Goal: Task Accomplishment & Management: Manage account settings

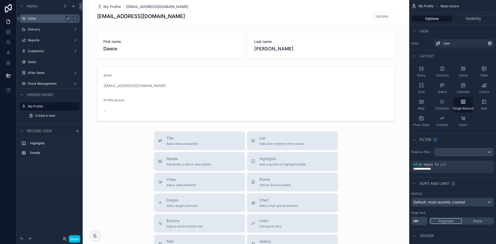
click at [50, 15] on div "Sales" at bounding box center [50, 18] width 58 height 8
click at [50, 30] on label "Delivery" at bounding box center [48, 29] width 41 height 4
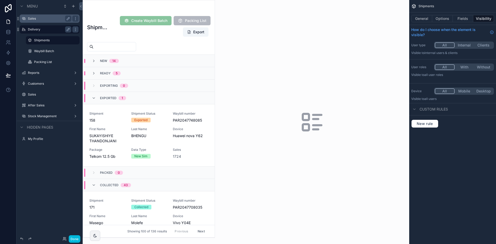
click at [49, 20] on label "Sales" at bounding box center [48, 19] width 41 height 4
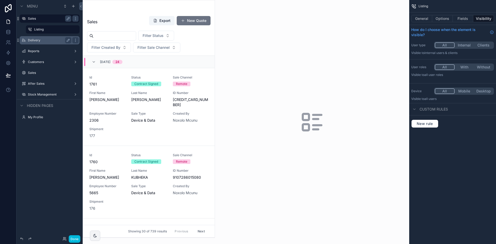
click at [162, 49] on div "scrollable content" at bounding box center [149, 118] width 132 height 237
click at [154, 47] on span "Filter Sale Channel" at bounding box center [153, 47] width 32 height 5
click at [146, 77] on div "On Site" at bounding box center [157, 77] width 72 height 8
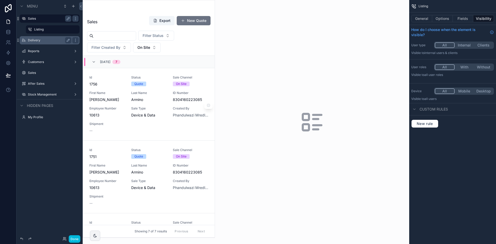
click at [160, 95] on span "Last Name" at bounding box center [149, 93] width 36 height 4
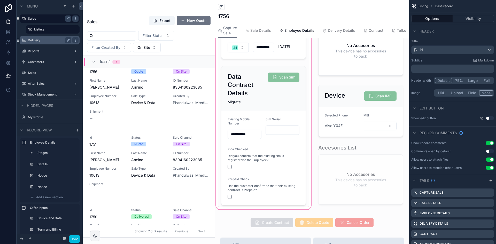
scroll to position [232, 0]
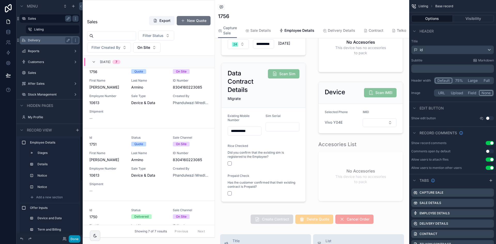
click at [78, 237] on button "Done" at bounding box center [75, 238] width 12 height 7
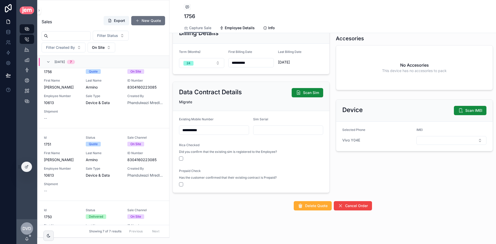
scroll to position [168, 0]
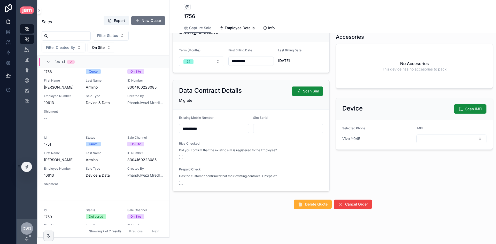
click at [277, 129] on input "scrollable content" at bounding box center [287, 128] width 69 height 7
click at [296, 138] on form "**********" at bounding box center [251, 151] width 157 height 82
click at [266, 128] on input "******" at bounding box center [287, 128] width 69 height 7
paste input "**********"
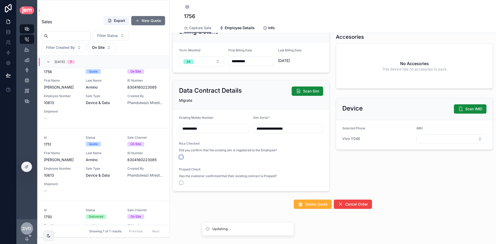
click at [180, 155] on button "scrollable content" at bounding box center [181, 157] width 4 height 4
type input "******"
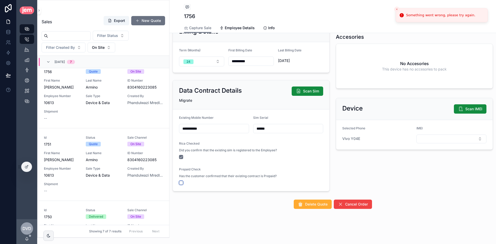
click at [182, 182] on button "scrollable content" at bounding box center [181, 183] width 4 height 4
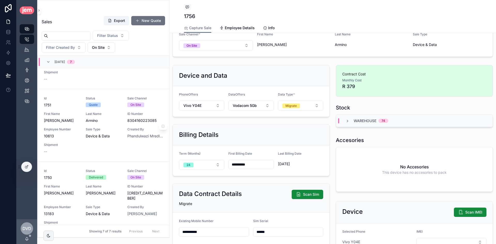
scroll to position [26, 0]
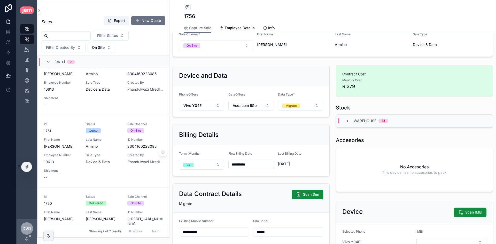
click at [117, 147] on span "Armino" at bounding box center [104, 146] width 36 height 5
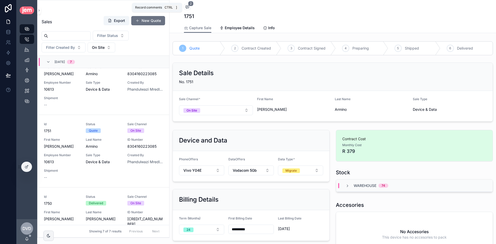
click at [185, 5] on icon "scrollable content" at bounding box center [187, 7] width 4 height 4
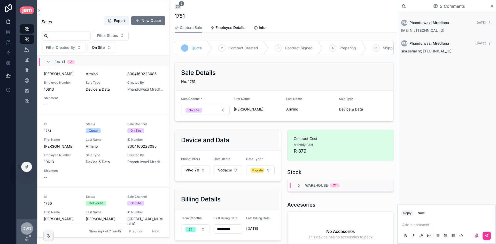
click at [434, 30] on span "IMEI Nr: 862811082228484" at bounding box center [422, 30] width 43 height 4
click at [447, 50] on span "sim serial nr; 89087000000010763531" at bounding box center [426, 51] width 50 height 4
click at [435, 31] on span "IMEI Nr: 862811082228484" at bounding box center [422, 30] width 43 height 4
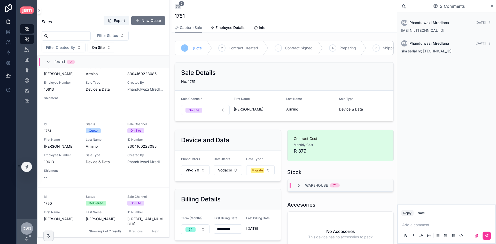
click at [435, 31] on span "IMEI Nr: 862811082228484" at bounding box center [422, 30] width 43 height 4
copy span "862811082228484"
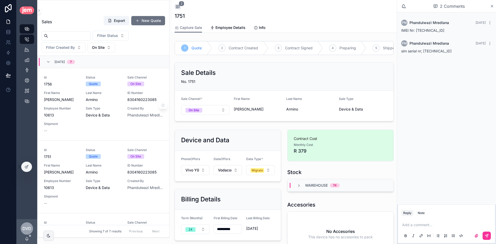
click at [124, 112] on div "Id 1756 Status Quote Sale Channel On Site First Name Rochelle Last Name Armino …" at bounding box center [103, 104] width 119 height 58
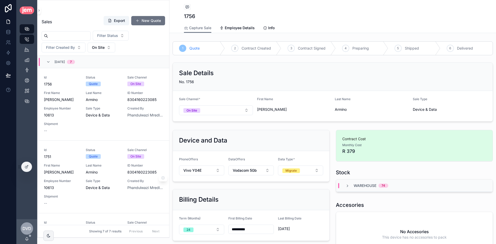
click at [119, 154] on div "Id 1751 Status Quote Sale Channel On Site First Name Rochelle Last Name Armino …" at bounding box center [103, 177] width 119 height 58
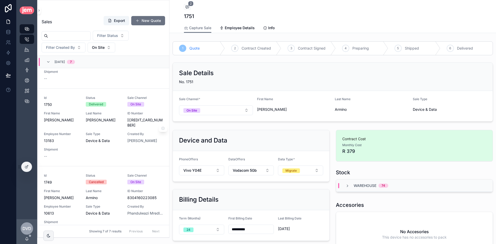
scroll to position [129, 0]
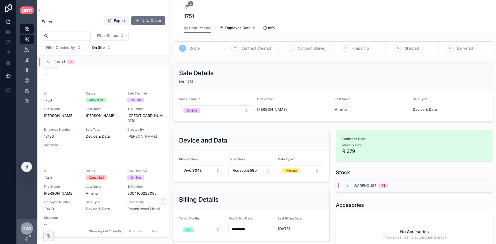
click at [113, 185] on div "Last Name Armino" at bounding box center [104, 190] width 36 height 11
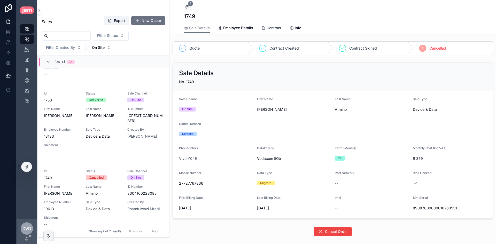
click at [277, 29] on span "Contract" at bounding box center [274, 27] width 15 height 5
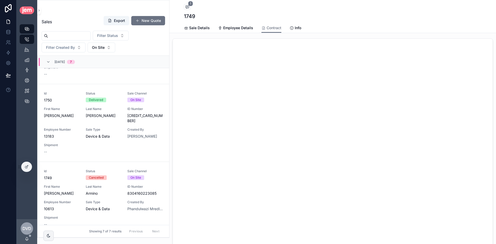
scroll to position [67, 0]
drag, startPoint x: 10, startPoint y: 32, endPoint x: 17, endPoint y: 33, distance: 7.0
click at [10, 32] on icon at bounding box center [7, 33] width 3 height 2
drag, startPoint x: 199, startPoint y: 27, endPoint x: 201, endPoint y: 28, distance: 3.2
click at [199, 27] on span "Sale Details" at bounding box center [199, 27] width 21 height 5
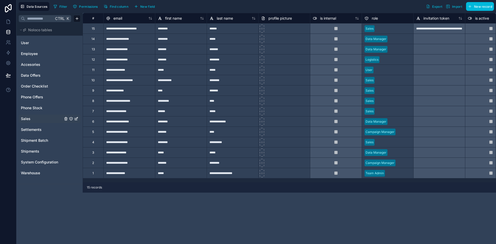
drag, startPoint x: 33, startPoint y: 115, endPoint x: 63, endPoint y: 118, distance: 30.6
click at [33, 115] on div "Sales" at bounding box center [50, 119] width 62 height 8
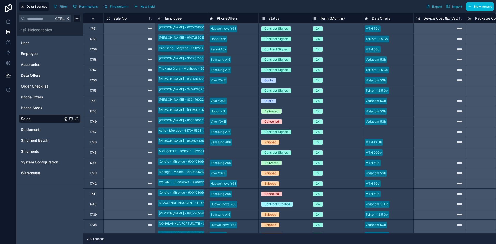
click at [287, 122] on div "Cancelled" at bounding box center [284, 122] width 51 height 6
click at [287, 123] on div "Cancelled" at bounding box center [284, 122] width 51 height 6
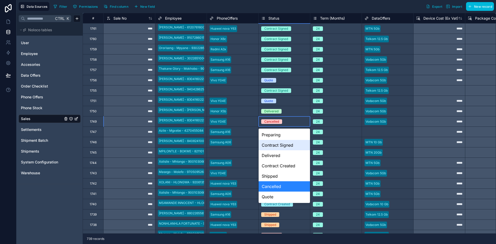
click at [302, 147] on div "Contract Signed" at bounding box center [284, 145] width 51 height 10
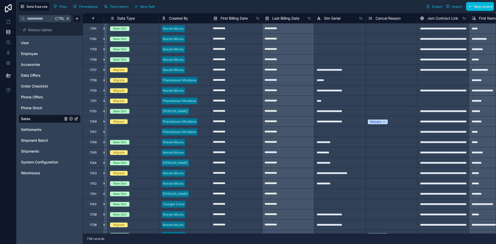
scroll to position [0, 572]
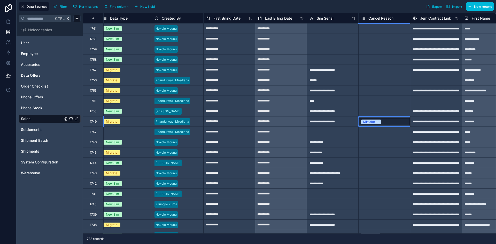
click at [378, 121] on span "Mistake" at bounding box center [371, 122] width 20 height 5
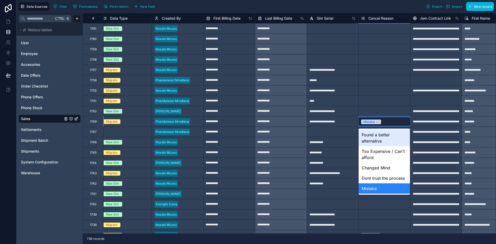
click at [377, 121] on icon at bounding box center [377, 121] width 3 height 3
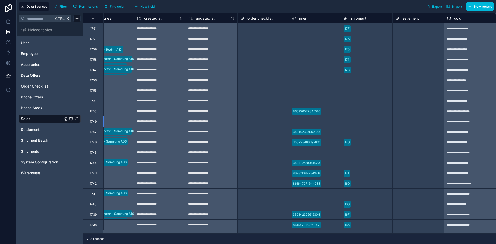
scroll to position [0, 2401]
click at [312, 118] on div "Select a imei" at bounding box center [314, 121] width 51 height 7
click at [314, 121] on div at bounding box center [325, 121] width 25 height 5
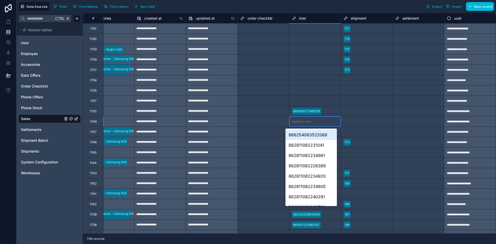
paste input "**********"
type input "**********"
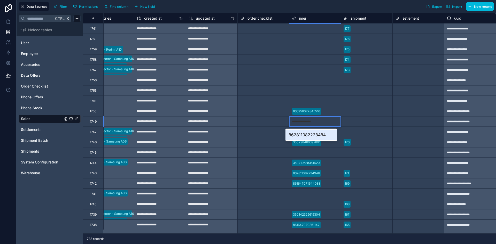
click at [316, 134] on div "862811082228484" at bounding box center [310, 135] width 51 height 10
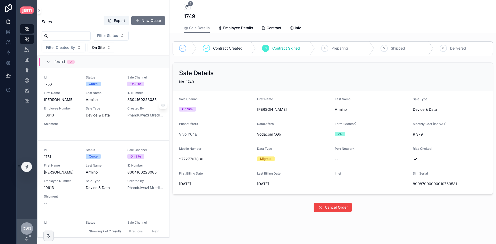
click at [116, 107] on span "Sale Type" at bounding box center [104, 108] width 36 height 4
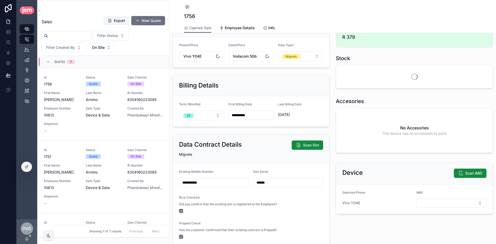
scroll to position [168, 0]
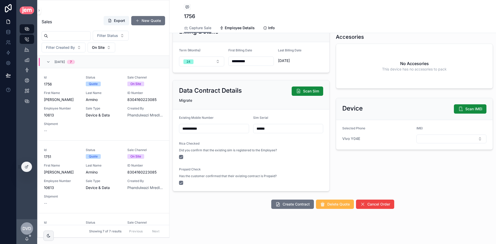
click at [327, 204] on span "Delete Quote" at bounding box center [338, 204] width 22 height 5
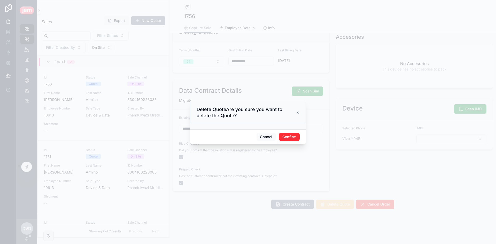
click at [293, 135] on button "Confirm" at bounding box center [289, 137] width 21 height 8
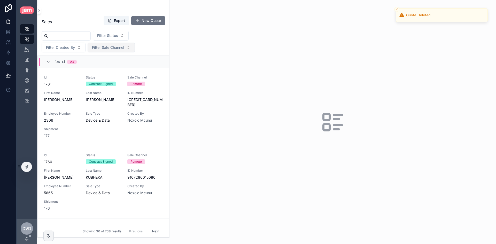
click at [119, 49] on span "Filter Sale Channel" at bounding box center [108, 47] width 32 height 5
click at [106, 77] on div "On Site" at bounding box center [111, 77] width 72 height 8
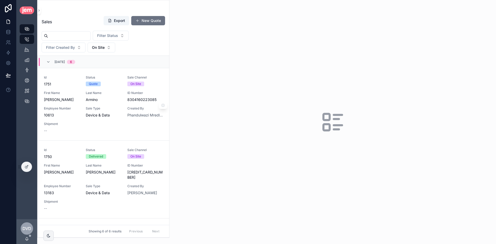
click at [113, 96] on div "Last Name Armino" at bounding box center [104, 96] width 36 height 11
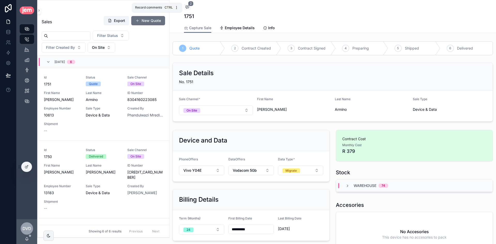
click at [187, 9] on icon "scrollable content" at bounding box center [187, 7] width 4 height 4
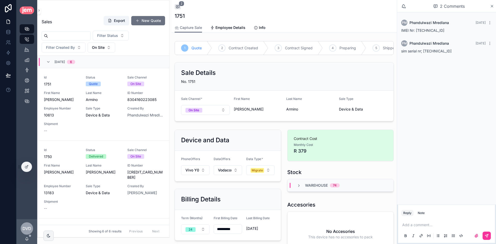
click at [430, 28] on div "IMEI Nr: 862811082228484" at bounding box center [446, 30] width 91 height 5
copy span "862811082228484"
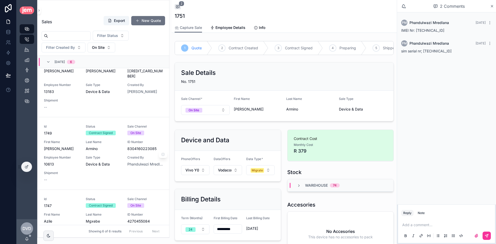
scroll to position [103, 0]
click at [116, 144] on span "Armino" at bounding box center [104, 146] width 36 height 5
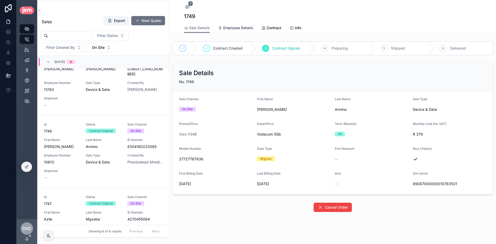
click at [238, 27] on span "Employee Details" at bounding box center [238, 27] width 30 height 5
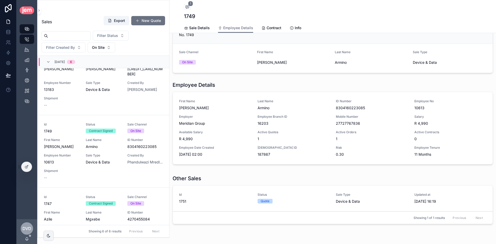
scroll to position [64, 0]
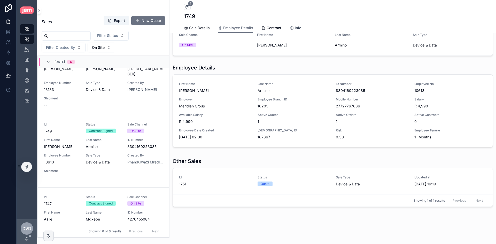
click at [268, 27] on span "Contract" at bounding box center [274, 27] width 15 height 5
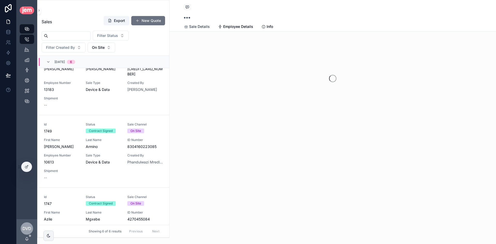
click at [197, 28] on span "Sale Details" at bounding box center [199, 26] width 21 height 5
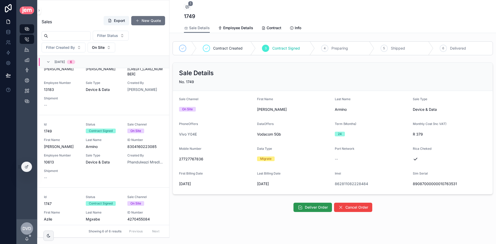
click at [306, 210] on span "Deliver Order" at bounding box center [316, 207] width 23 height 5
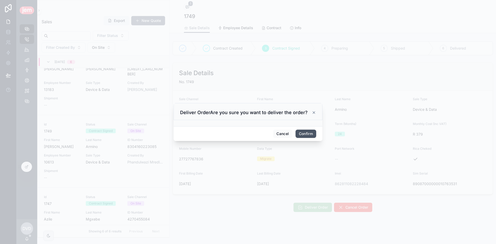
click at [307, 135] on button "Confirm" at bounding box center [305, 134] width 21 height 8
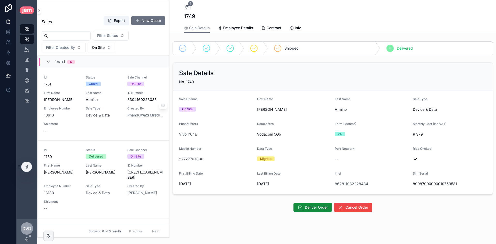
click at [106, 100] on span "Armino" at bounding box center [104, 99] width 36 height 5
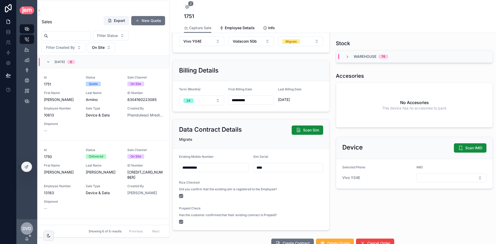
scroll to position [168, 0]
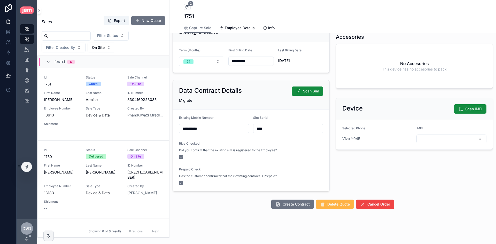
click at [336, 205] on span "Delete Quote" at bounding box center [338, 204] width 22 height 5
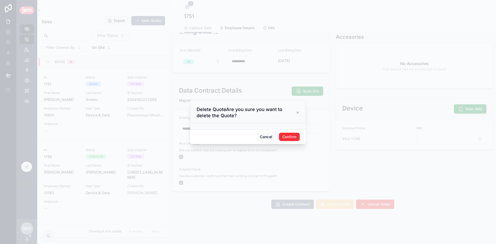
click at [284, 136] on button "Confirm" at bounding box center [289, 137] width 21 height 8
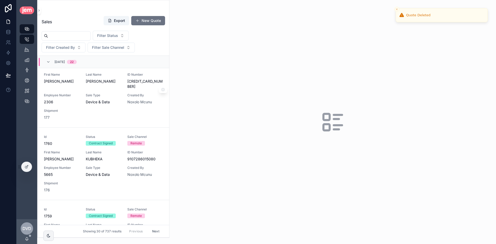
scroll to position [26, 0]
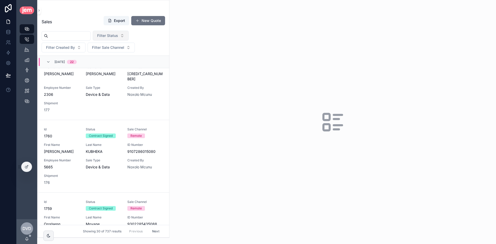
click at [129, 31] on button "Filter Status" at bounding box center [111, 36] width 36 height 10
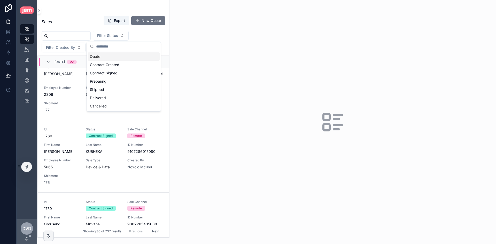
click at [85, 19] on div "Sales Export New Quote" at bounding box center [103, 22] width 123 height 12
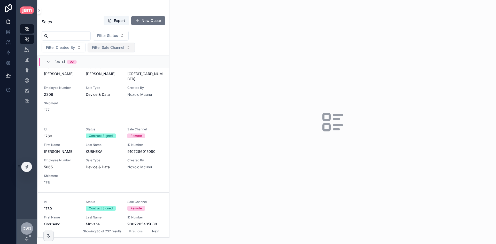
click at [107, 50] on span "Filter Sale Channel" at bounding box center [108, 47] width 32 height 5
click at [106, 76] on div "On Site" at bounding box center [111, 77] width 72 height 8
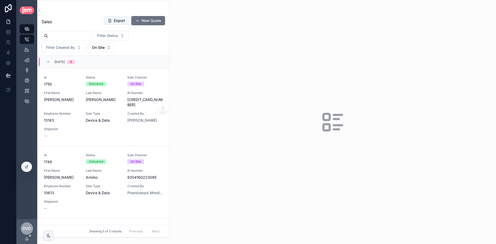
click at [115, 118] on span "Device & Data" at bounding box center [104, 120] width 36 height 5
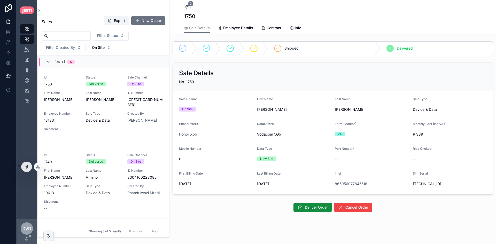
click at [30, 166] on div at bounding box center [26, 167] width 10 height 10
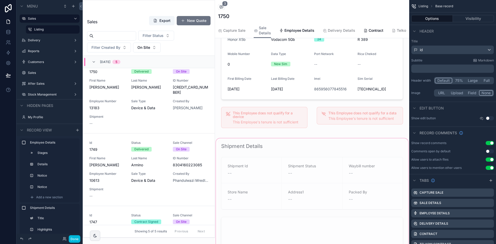
scroll to position [181, 0]
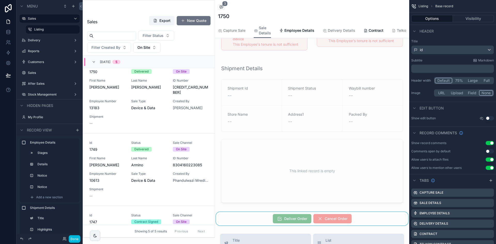
click at [255, 225] on div "scrollable content" at bounding box center [312, 218] width 194 height 13
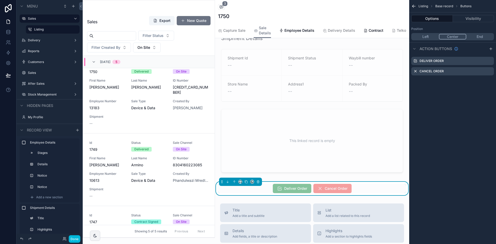
scroll to position [284, 0]
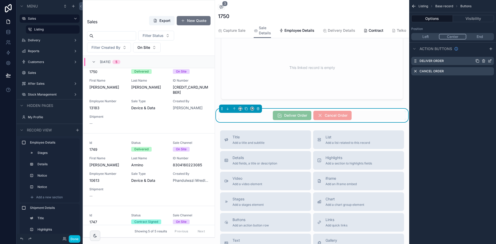
click at [490, 60] on icon "scrollable content" at bounding box center [490, 61] width 4 height 4
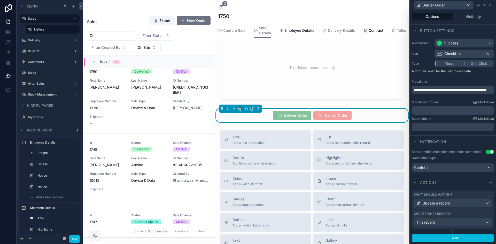
scroll to position [28, 0]
click at [469, 18] on button "Visibility" at bounding box center [473, 16] width 41 height 7
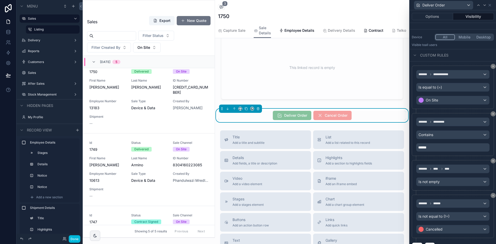
scroll to position [62, 0]
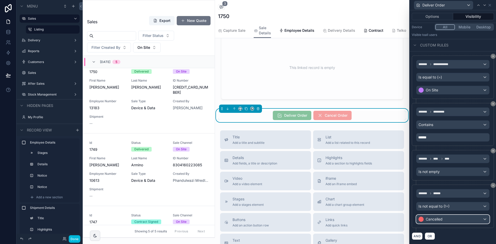
click at [468, 221] on div "Cancelled" at bounding box center [452, 219] width 73 height 8
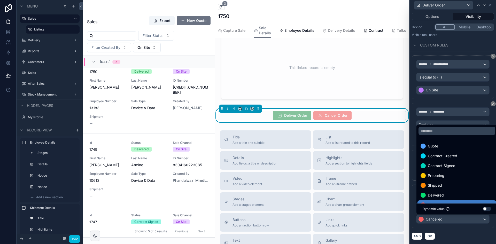
click at [481, 231] on div at bounding box center [453, 122] width 86 height 244
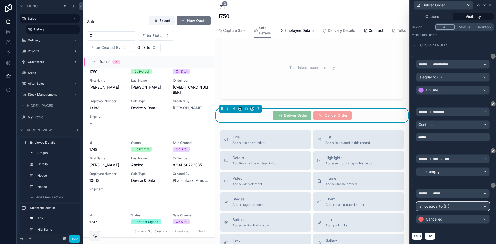
click at [463, 208] on div "Is not equal to (!=)" at bounding box center [452, 206] width 73 height 8
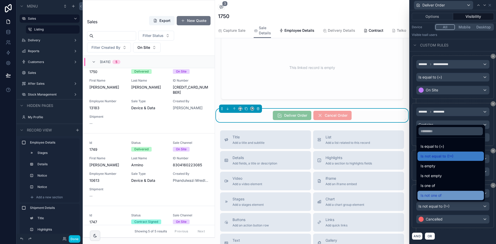
click at [449, 195] on div "Is not one of" at bounding box center [450, 195] width 60 height 6
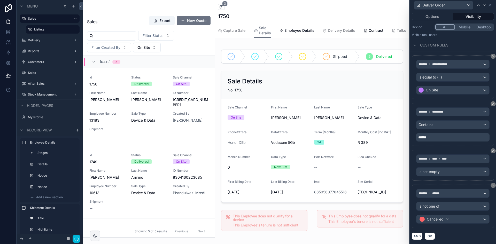
scroll to position [12, 0]
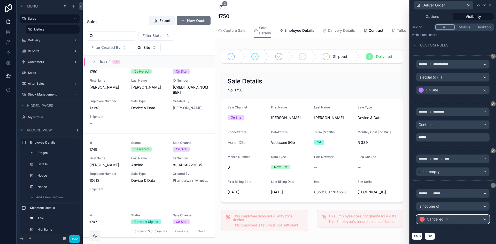
click at [459, 220] on div "Cancelled" at bounding box center [452, 219] width 73 height 8
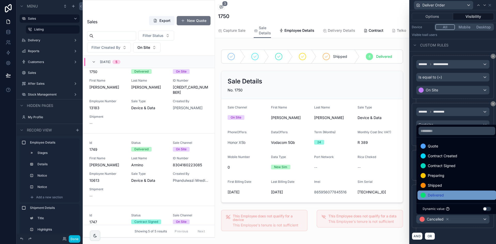
click at [464, 196] on div "Delivered" at bounding box center [456, 195] width 73 height 6
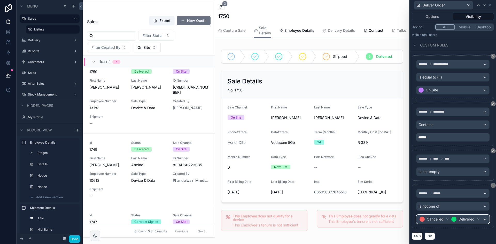
click at [469, 221] on span "Cancelled Delivered" at bounding box center [449, 219] width 63 height 7
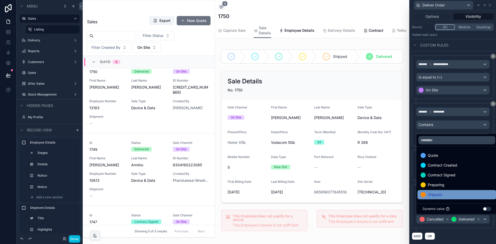
click at [451, 193] on div "Shipped" at bounding box center [456, 195] width 73 height 6
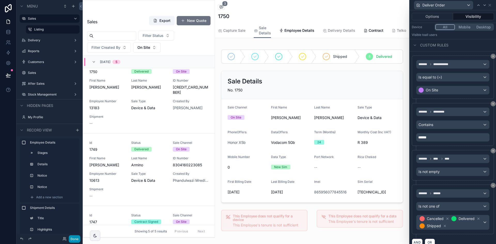
click at [76, 240] on button "Done" at bounding box center [75, 238] width 12 height 7
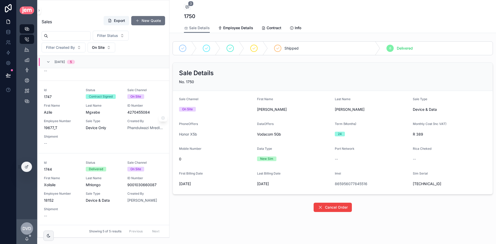
scroll to position [129, 0]
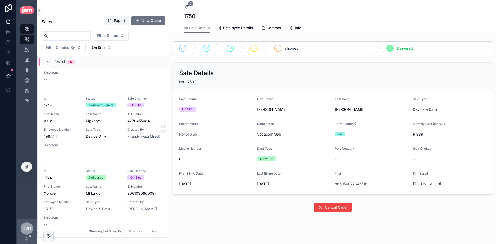
click at [110, 118] on span "Mgxebe" at bounding box center [104, 120] width 36 height 5
click at [9, 21] on icon at bounding box center [9, 20] width 1 height 1
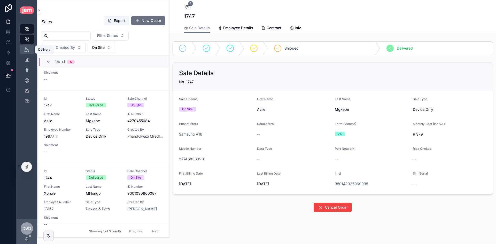
click at [30, 49] on div "Delivery" at bounding box center [27, 49] width 8 height 8
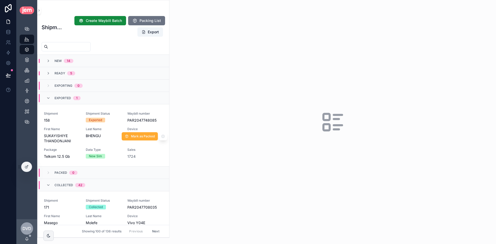
click at [109, 126] on div "Shipment 158 Shipment Status Exported Waybill number PAR2047748085 First Name S…" at bounding box center [103, 136] width 119 height 48
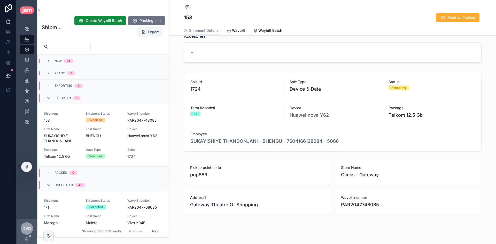
scroll to position [94, 0]
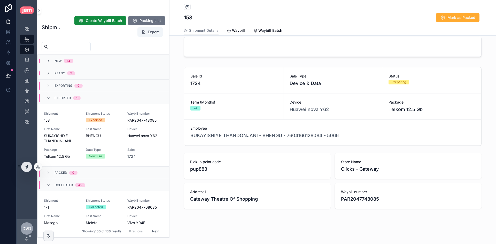
click at [29, 167] on div at bounding box center [26, 167] width 10 height 10
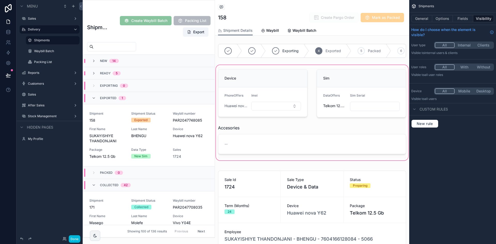
scroll to position [50, 0]
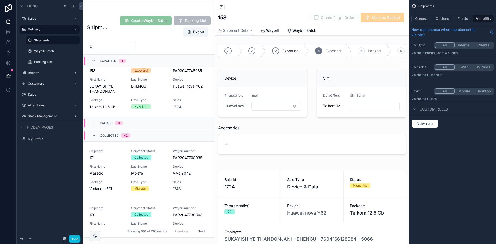
drag, startPoint x: 458, startPoint y: 20, endPoint x: 458, endPoint y: 22, distance: 2.6
click at [458, 20] on button "Fields" at bounding box center [463, 18] width 21 height 7
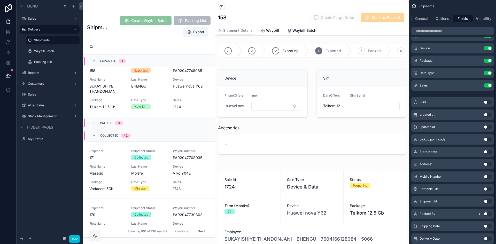
scroll to position [100, 0]
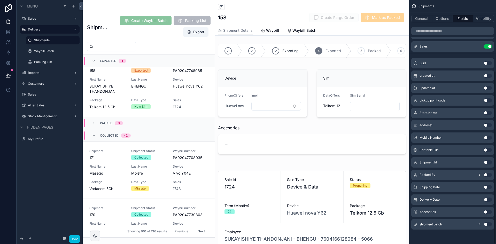
click at [486, 188] on button "Use setting" at bounding box center [488, 187] width 8 height 4
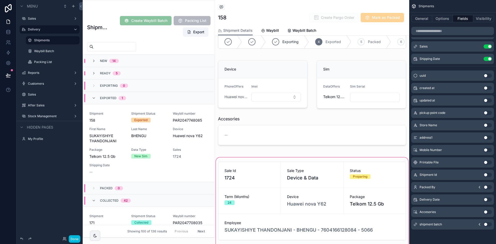
scroll to position [0, 0]
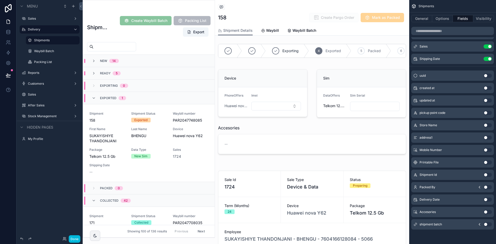
click at [485, 58] on button "Use setting" at bounding box center [488, 59] width 8 height 4
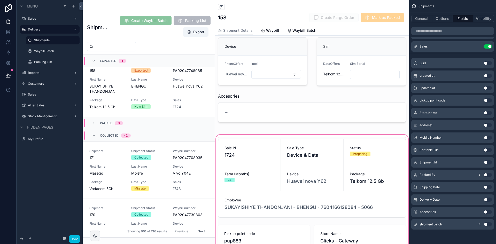
scroll to position [103, 0]
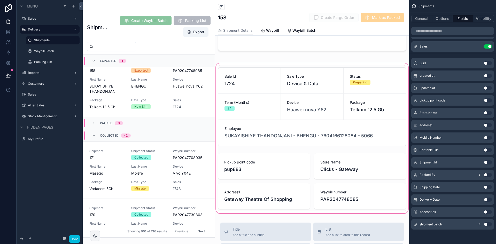
click at [300, 168] on div "scrollable content" at bounding box center [312, 138] width 194 height 152
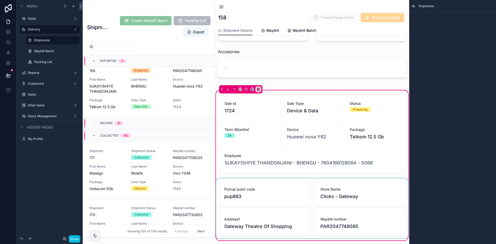
scroll to position [129, 0]
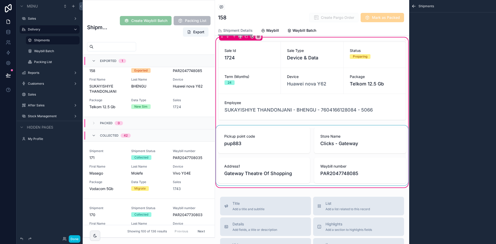
click at [295, 148] on div "scrollable content" at bounding box center [312, 156] width 194 height 60
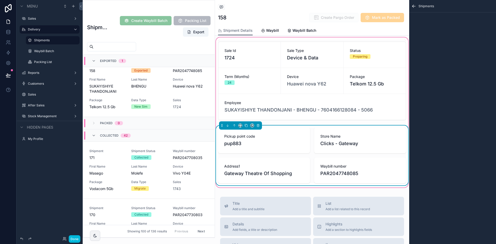
click at [287, 132] on div "Pickup point code pup883" at bounding box center [264, 141] width 92 height 26
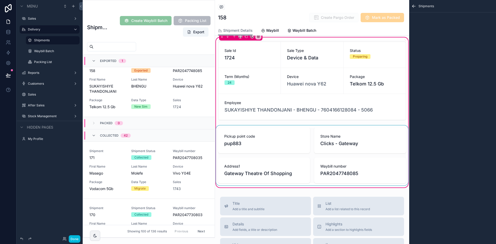
click at [306, 147] on div "scrollable content" at bounding box center [312, 156] width 194 height 60
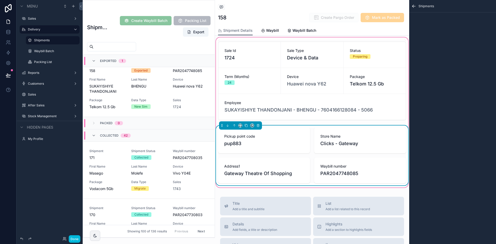
click at [414, 5] on icon "scrollable content" at bounding box center [413, 6] width 5 height 5
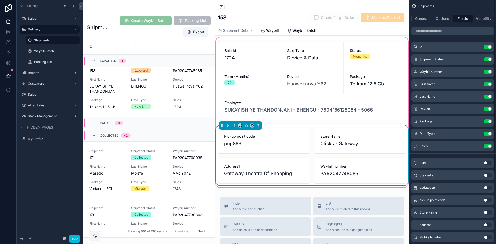
click at [302, 168] on div "Address1 Gateway Theatre Of Shopping" at bounding box center [264, 171] width 92 height 26
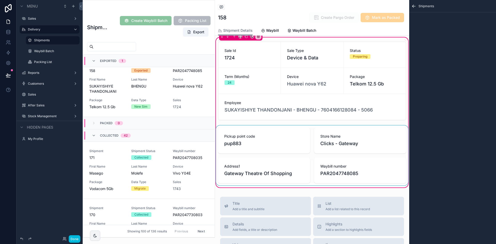
click at [298, 160] on div "scrollable content" at bounding box center [312, 156] width 194 height 60
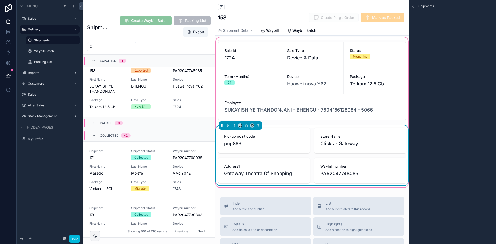
click at [301, 134] on div "Pickup point code pup883" at bounding box center [264, 141] width 92 height 26
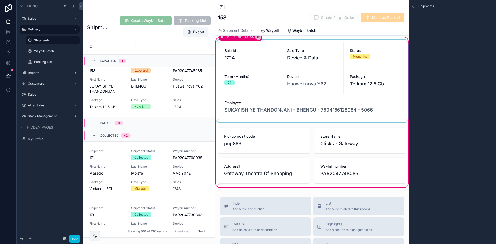
click at [290, 89] on div "scrollable content" at bounding box center [312, 81] width 194 height 83
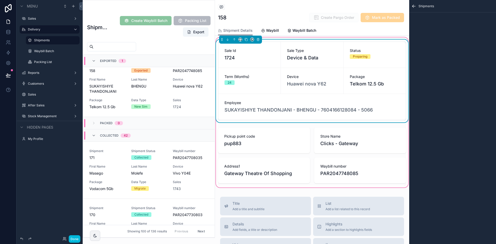
click at [274, 85] on div "Term (Months) 24" at bounding box center [249, 81] width 62 height 26
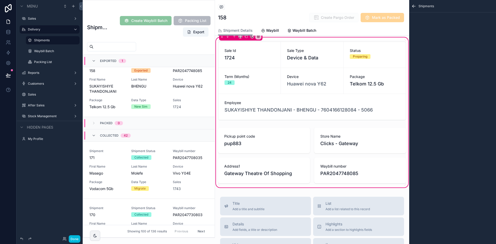
click at [412, 4] on icon "scrollable content" at bounding box center [413, 6] width 5 height 5
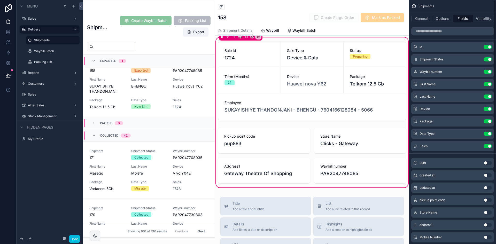
click at [312, 8] on div "Shipments" at bounding box center [312, 7] width 188 height 6
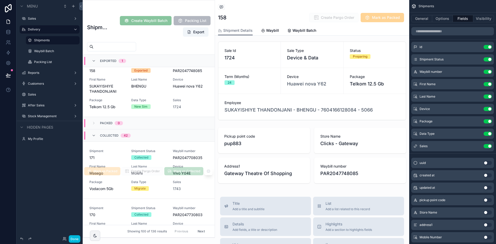
click at [161, 151] on span "Shipment Status" at bounding box center [149, 151] width 36 height 4
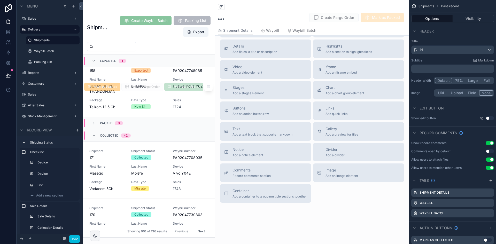
scroll to position [117, 0]
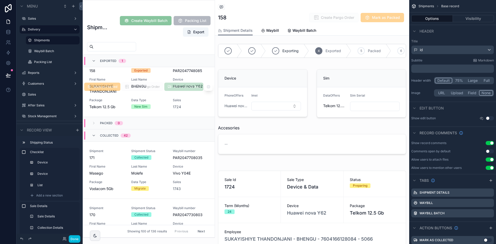
click at [160, 108] on div "New Sim" at bounding box center [149, 106] width 36 height 5
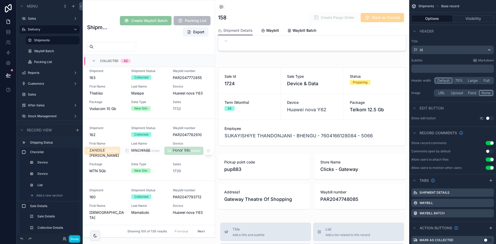
scroll to position [489, 0]
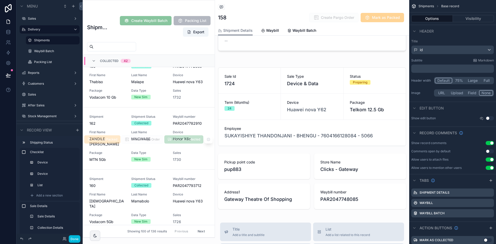
click at [154, 154] on div "Shipment 162 Shipment Status Collected Waybill number PAR2047782910 First Name …" at bounding box center [148, 139] width 119 height 48
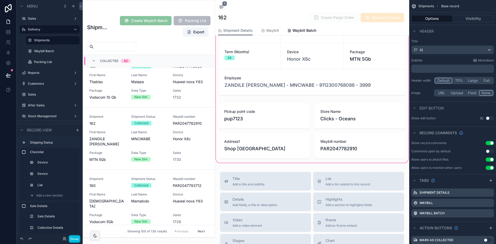
scroll to position [155, 0]
click at [336, 151] on div "scrollable content" at bounding box center [312, 87] width 194 height 152
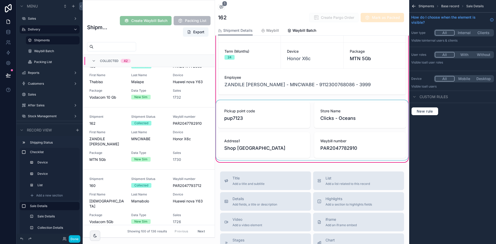
click at [312, 148] on div "scrollable content" at bounding box center [312, 130] width 194 height 60
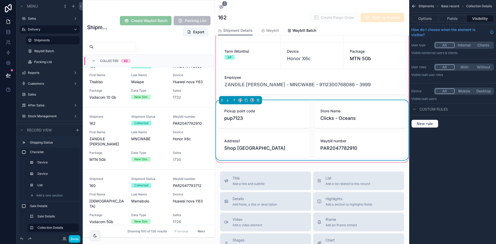
click at [457, 15] on div "Options Fields Visibility" at bounding box center [452, 18] width 87 height 12
click at [456, 19] on button "Fields" at bounding box center [452, 18] width 27 height 7
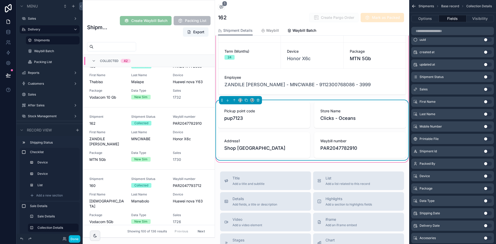
scroll to position [115, 0]
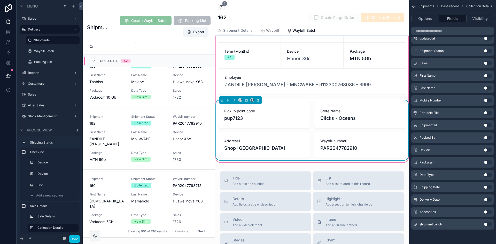
click at [486, 186] on button "Use setting" at bounding box center [488, 187] width 8 height 4
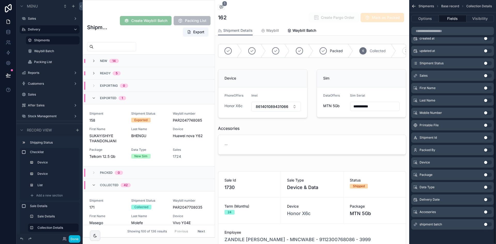
scroll to position [547, 0]
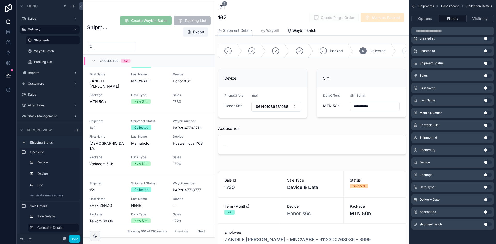
click at [487, 200] on button "Use setting" at bounding box center [488, 200] width 8 height 4
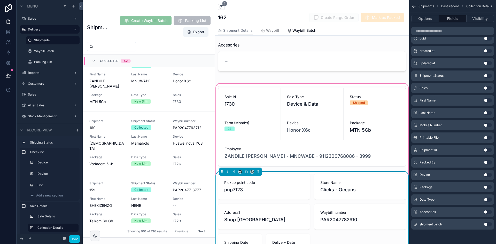
scroll to position [181, 0]
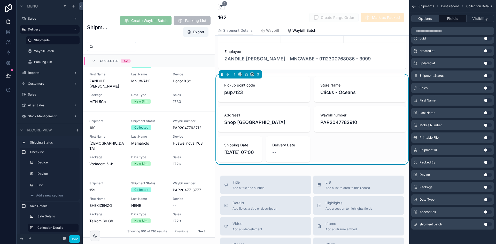
click at [432, 17] on button "Options" at bounding box center [425, 18] width 28 height 7
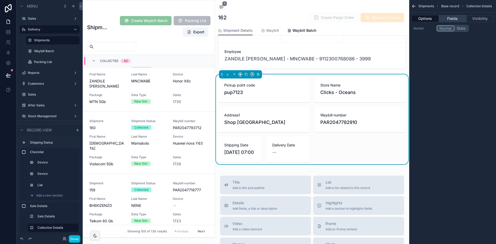
click at [460, 18] on button "Fields" at bounding box center [452, 18] width 27 height 7
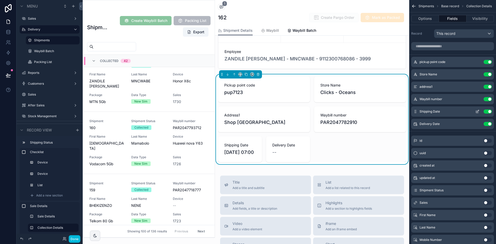
click at [477, 113] on icon "scrollable content" at bounding box center [477, 112] width 2 height 2
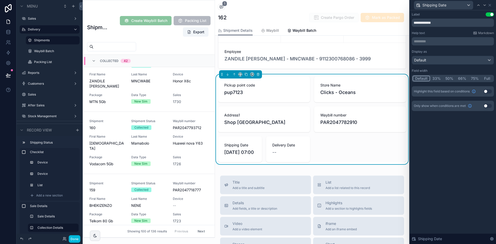
click at [451, 79] on button "50%" at bounding box center [449, 79] width 13 height 6
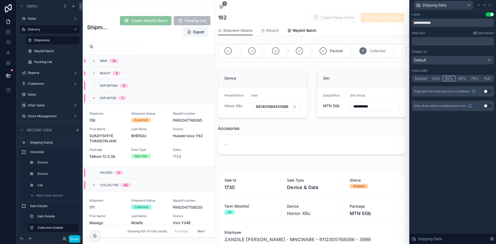
scroll to position [547, 0]
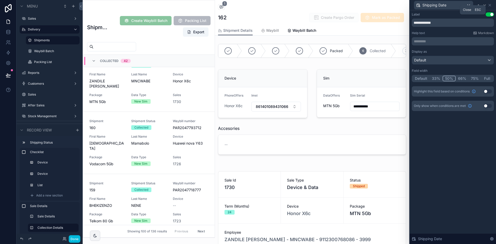
click at [490, 6] on icon at bounding box center [490, 5] width 4 height 4
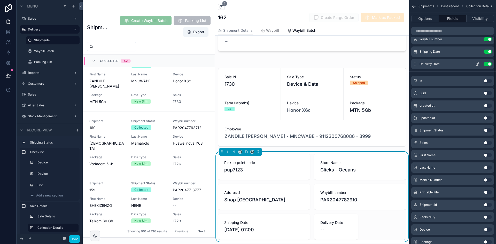
scroll to position [52, 0]
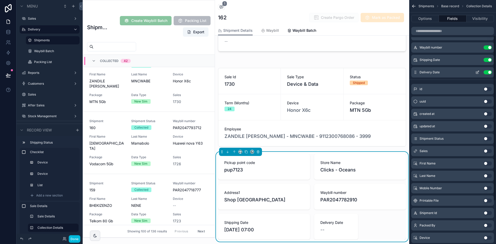
click at [477, 73] on icon "scrollable content" at bounding box center [477, 72] width 4 height 4
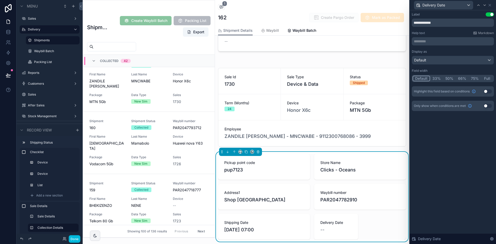
drag, startPoint x: 452, startPoint y: 78, endPoint x: 459, endPoint y: 99, distance: 23.0
click at [452, 78] on button "50%" at bounding box center [449, 79] width 13 height 6
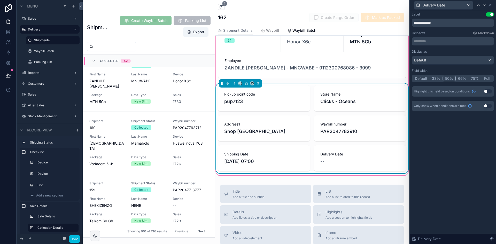
scroll to position [181, 0]
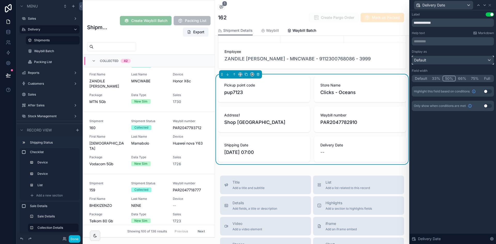
click at [452, 61] on div "Default" at bounding box center [453, 60] width 82 height 8
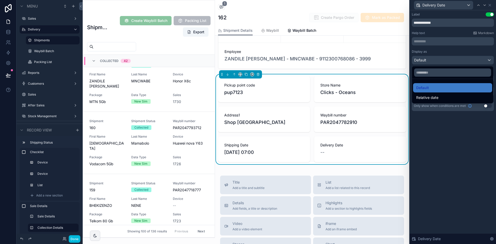
click at [458, 52] on div at bounding box center [453, 122] width 86 height 244
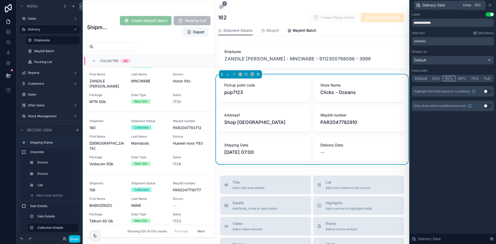
click at [490, 5] on icon at bounding box center [490, 5] width 2 height 2
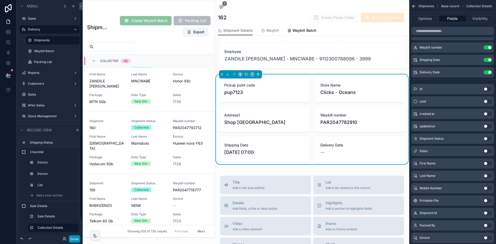
click at [77, 236] on button "Done" at bounding box center [75, 238] width 12 height 7
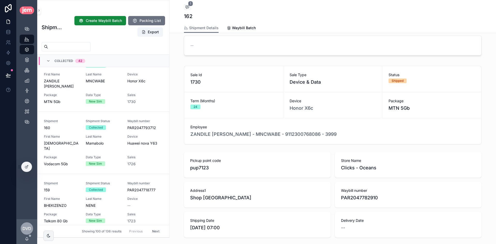
scroll to position [122, 0]
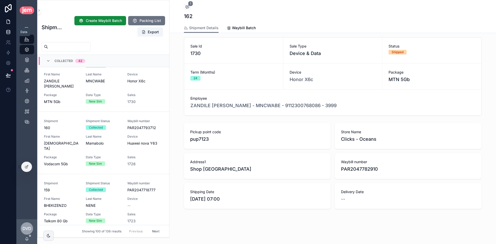
click at [10, 33] on icon at bounding box center [7, 33] width 3 height 2
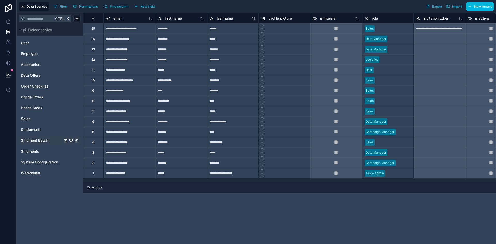
click at [40, 137] on div "Shipment Batch" at bounding box center [50, 140] width 62 height 8
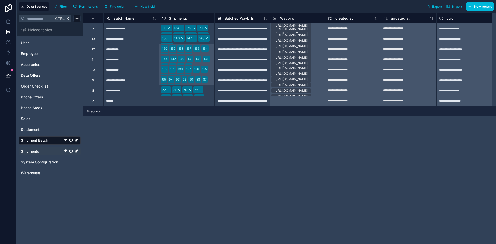
click at [43, 149] on link "Shipments" at bounding box center [42, 151] width 42 height 5
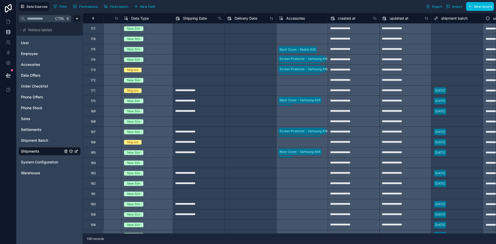
scroll to position [0, 693]
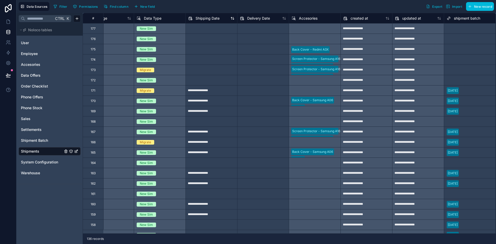
click at [202, 18] on span "Shipping Date" at bounding box center [208, 18] width 24 height 5
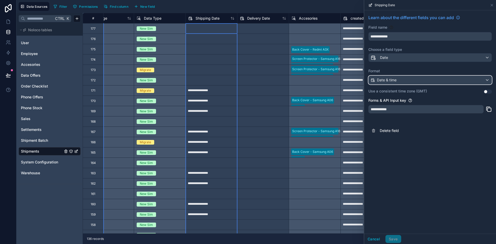
click at [443, 79] on div "Date & time" at bounding box center [430, 80] width 123 height 8
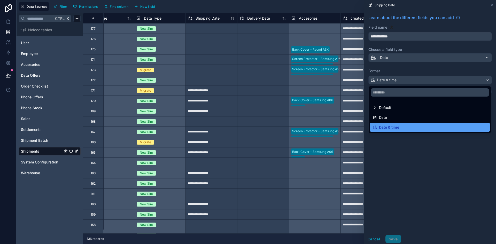
click at [426, 127] on div "Date & time" at bounding box center [430, 127] width 114 height 6
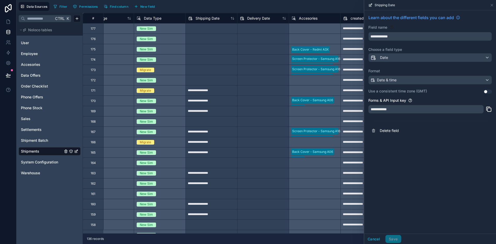
click at [487, 92] on button "Use setting" at bounding box center [488, 92] width 8 height 4
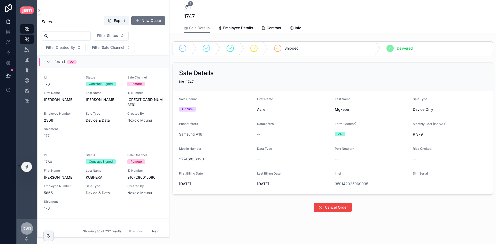
scroll to position [598, 0]
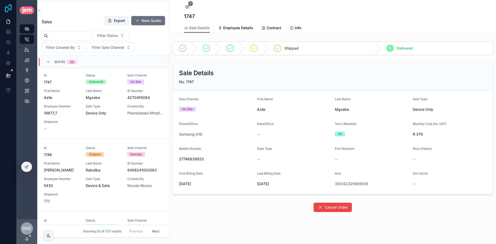
click at [7, 9] on icon at bounding box center [8, 8] width 10 height 8
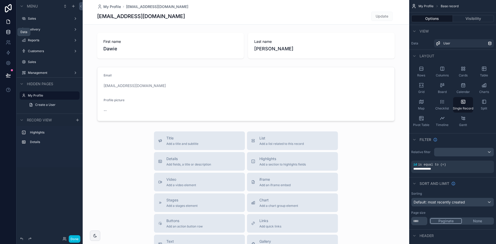
click at [7, 36] on link at bounding box center [8, 32] width 16 height 10
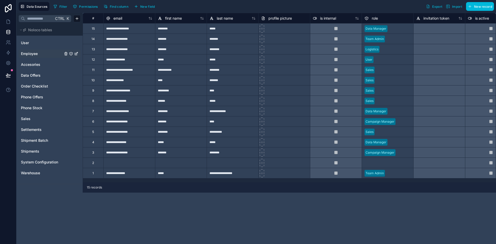
click at [42, 55] on link "Employee" at bounding box center [42, 53] width 42 height 5
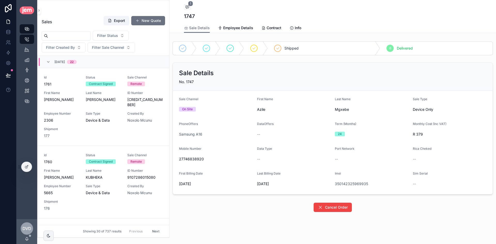
scroll to position [598, 0]
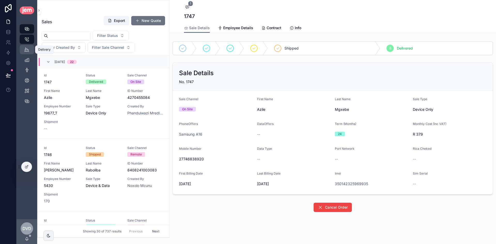
click at [29, 48] on icon "scrollable content" at bounding box center [26, 49] width 5 height 5
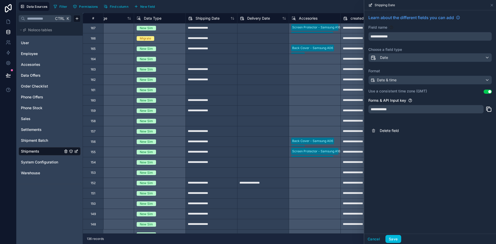
scroll to position [129, 693]
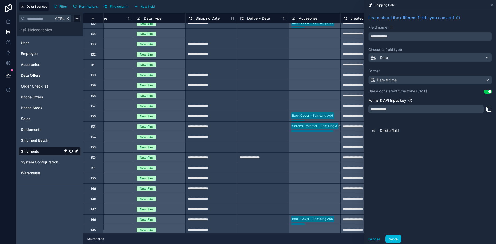
click at [221, 159] on input "**********" at bounding box center [211, 158] width 51 height 8
select select "****"
select select "*"
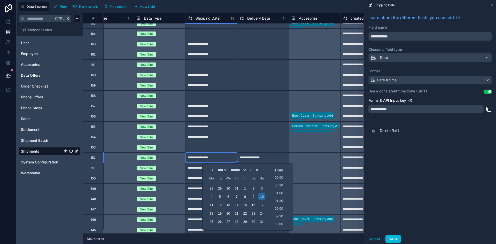
click at [256, 5] on div "Filter Permissions Find column New field Export Import New record" at bounding box center [272, 6] width 442 height 9
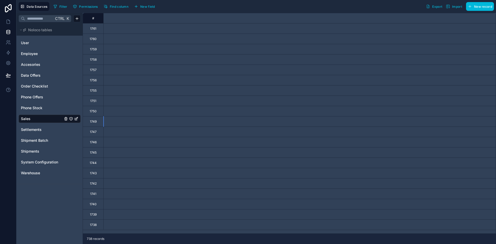
scroll to position [0, 2401]
